Goal: Information Seeking & Learning: Learn about a topic

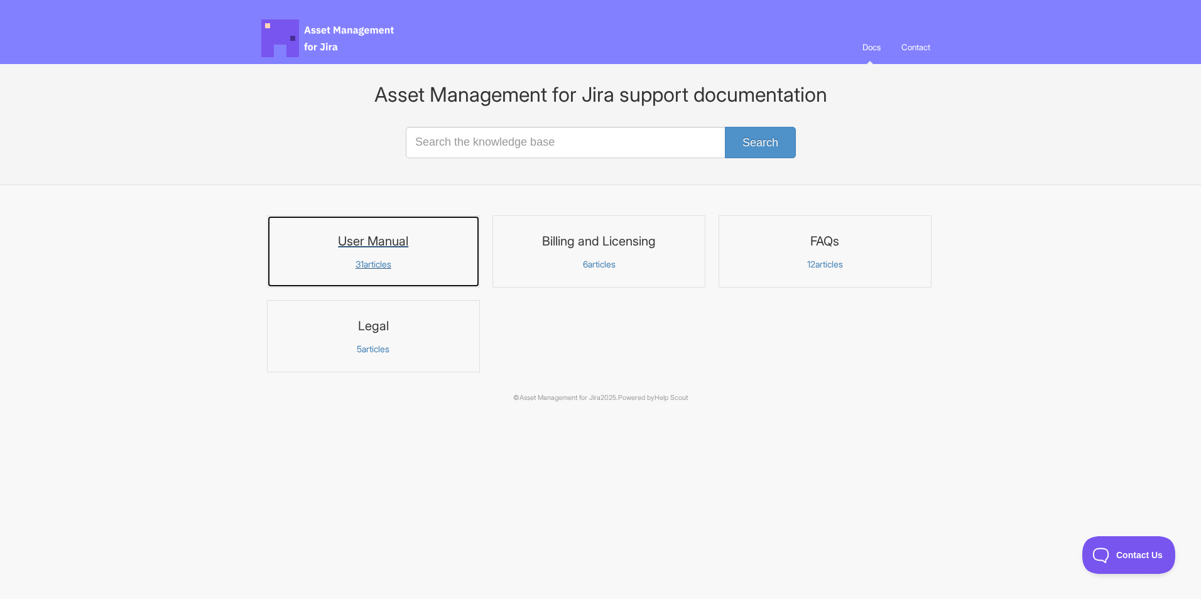
click at [442, 262] on p "31 articles" at bounding box center [373, 264] width 197 height 11
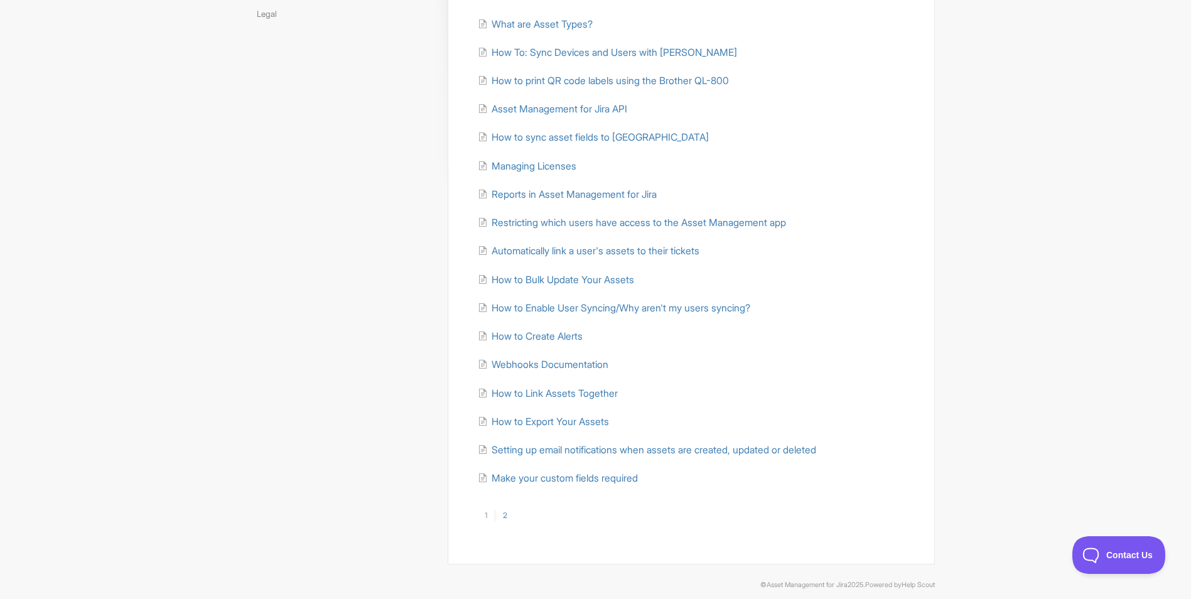
scroll to position [227, 0]
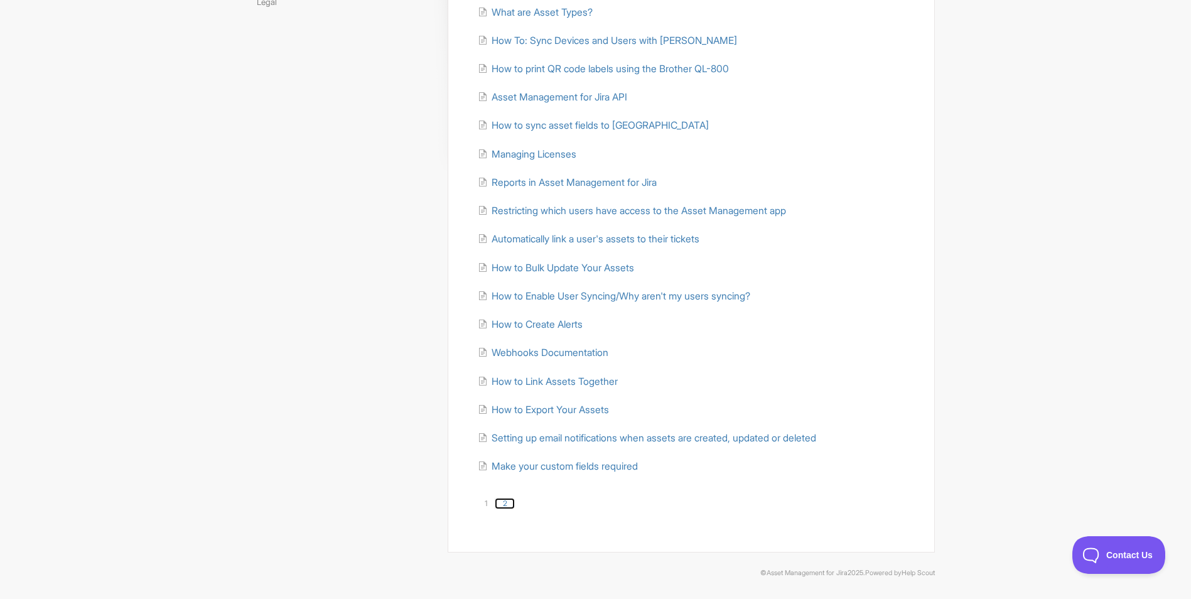
click at [507, 504] on link "2" at bounding box center [505, 503] width 20 height 11
